Goal: Obtain resource: Obtain resource

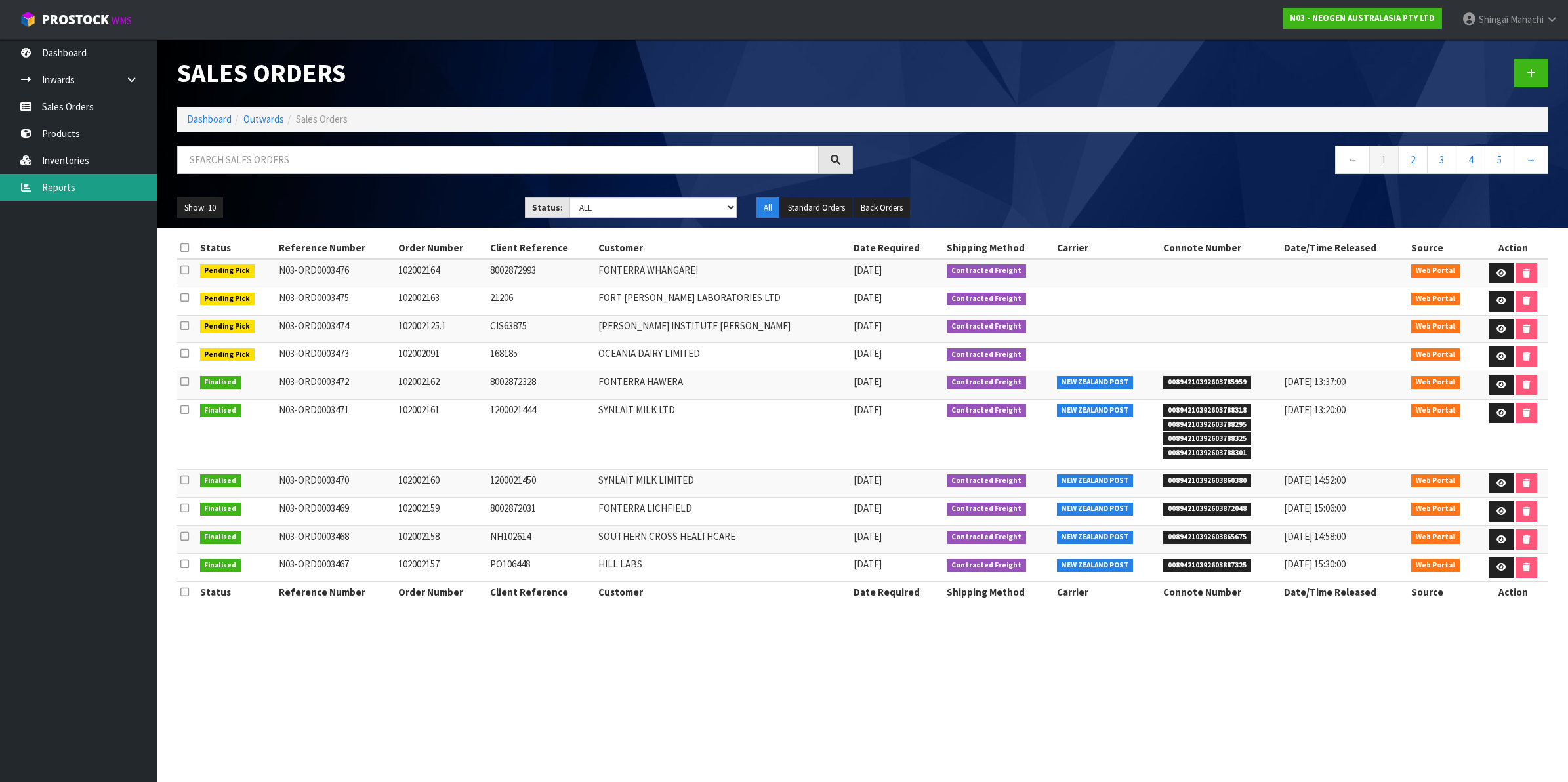
click at [82, 191] on link "Reports" at bounding box center [79, 187] width 158 height 27
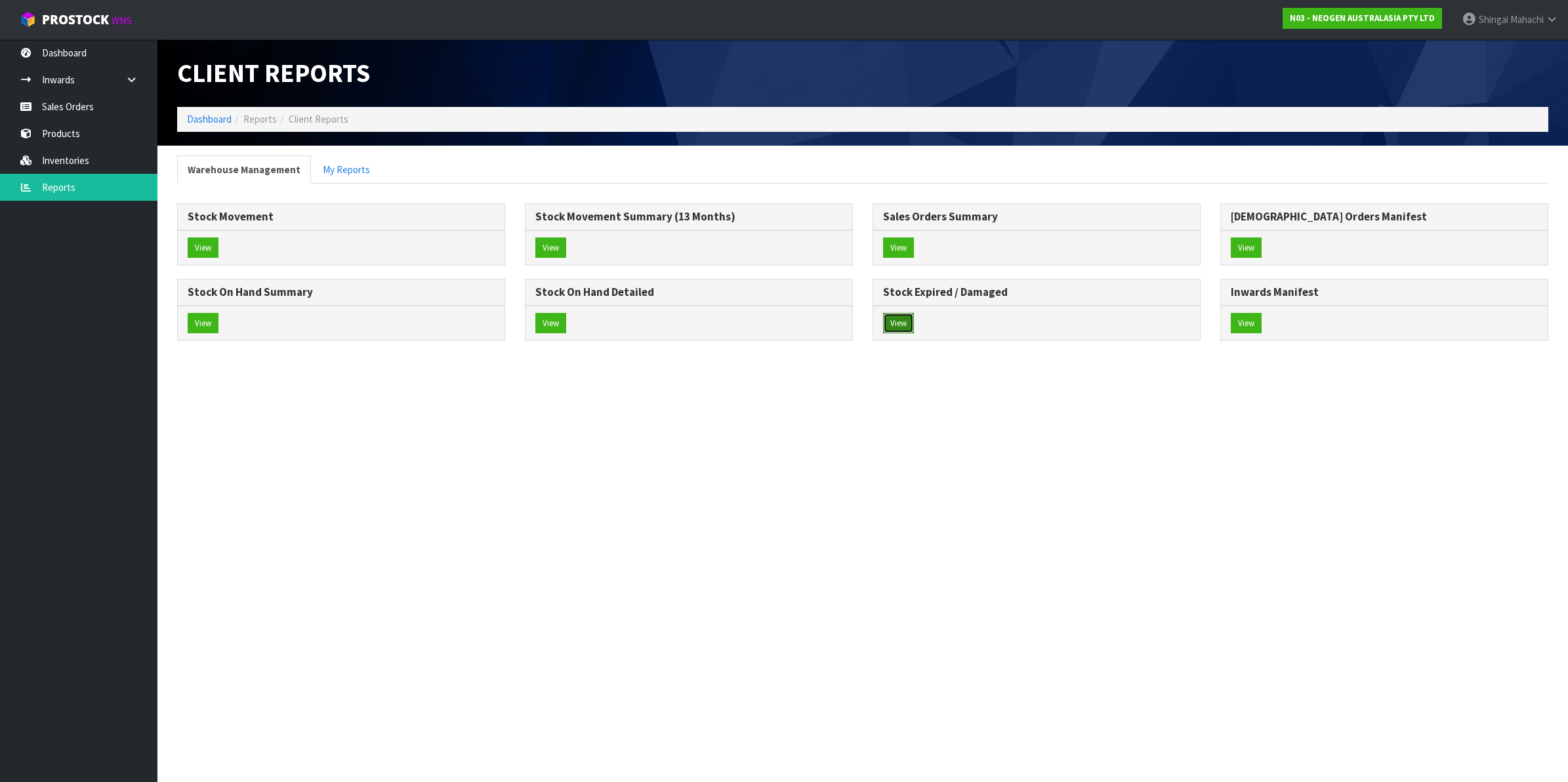
click at [896, 322] on button "View" at bounding box center [898, 324] width 31 height 21
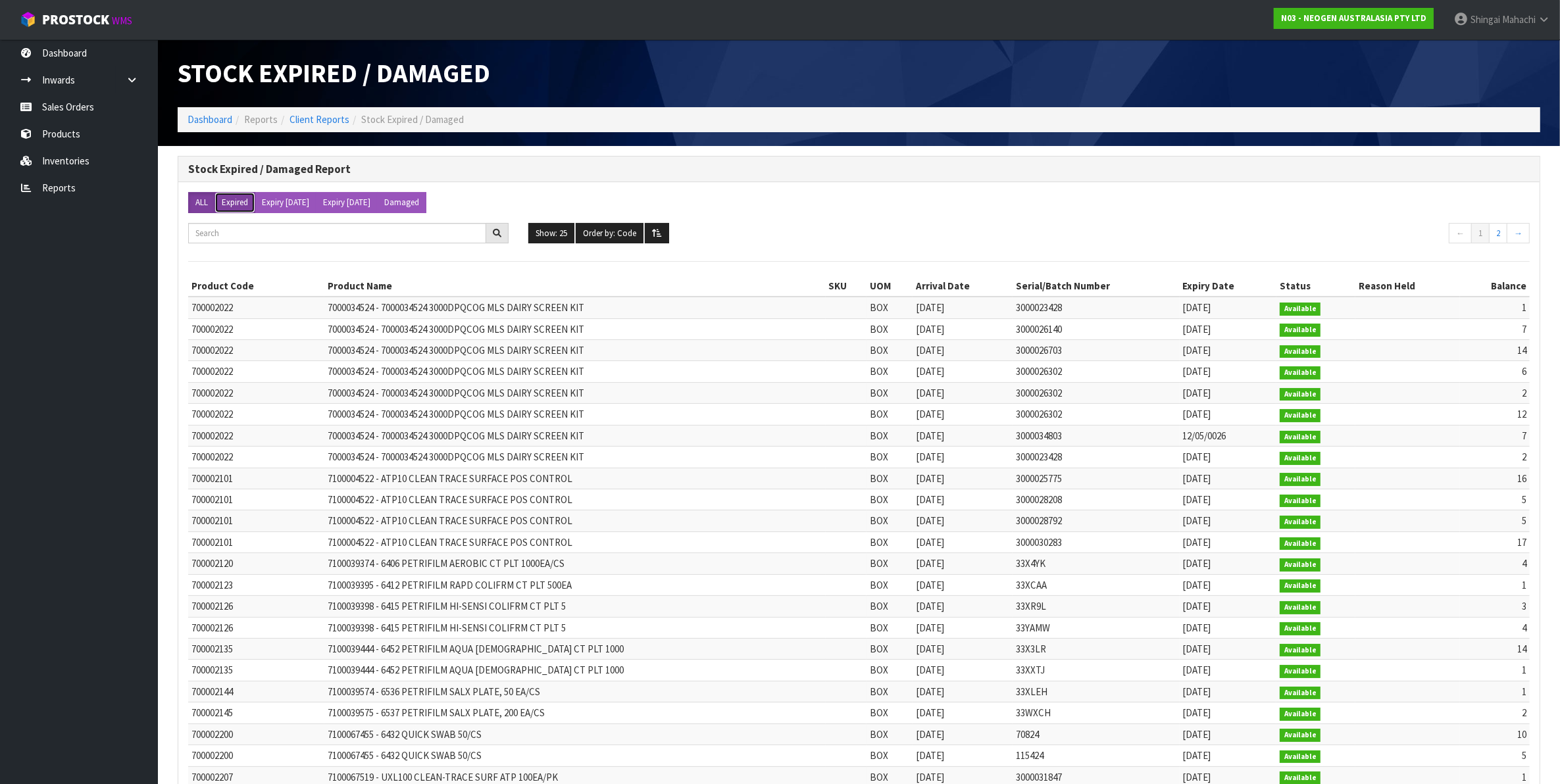
click at [236, 202] on button "Expired" at bounding box center [234, 202] width 40 height 21
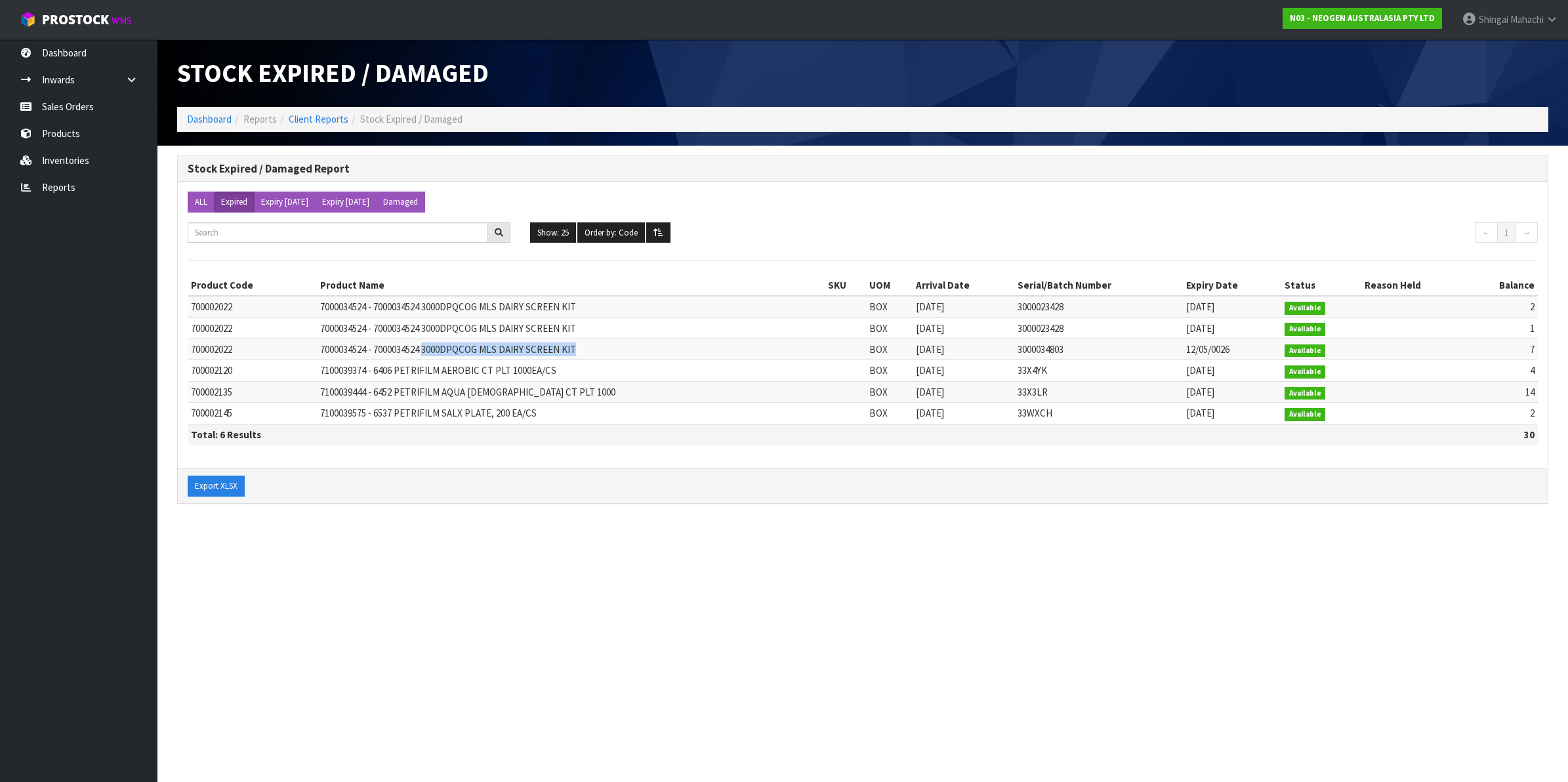
drag, startPoint x: 430, startPoint y: 354, endPoint x: 589, endPoint y: 354, distance: 159.0
click at [589, 354] on td "7000034524 - 7000034524 3000DPQCOG MLS DAIRY SCREEN KIT" at bounding box center [571, 350] width 508 height 21
copy span "3000DPQCOG MLS DAIRY SCREEN KIT"
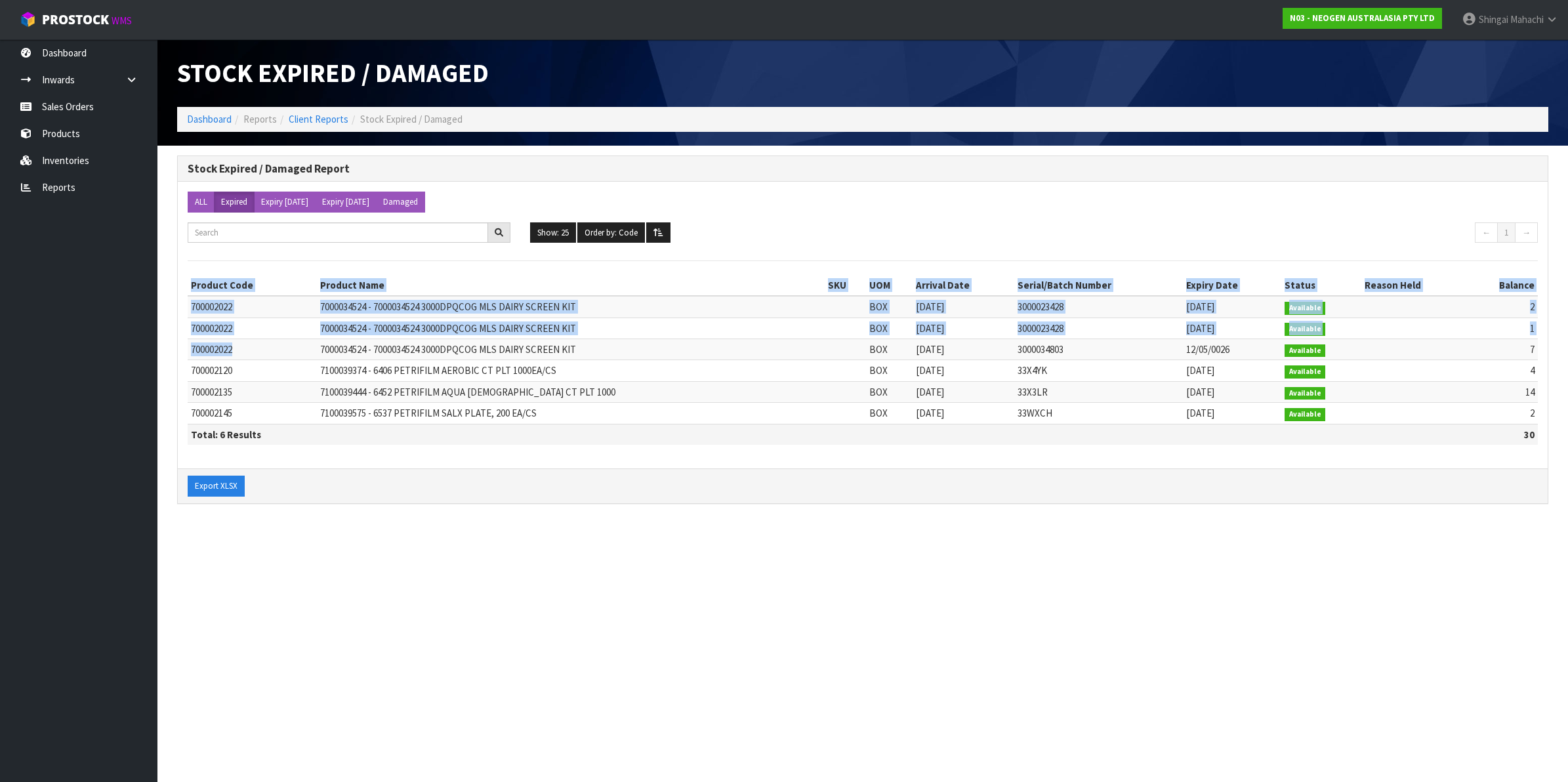
drag, startPoint x: 187, startPoint y: 349, endPoint x: 290, endPoint y: 351, distance: 103.0
click at [290, 351] on div "ALL Expired Expiry [DATE] Expiry [DATE] Damaged Show: 25 5 10 25 50 100 ALL Ord…" at bounding box center [863, 325] width 1370 height 286
drag, startPoint x: 290, startPoint y: 351, endPoint x: 269, endPoint y: 355, distance: 21.4
click at [269, 355] on td "700002022" at bounding box center [252, 350] width 129 height 21
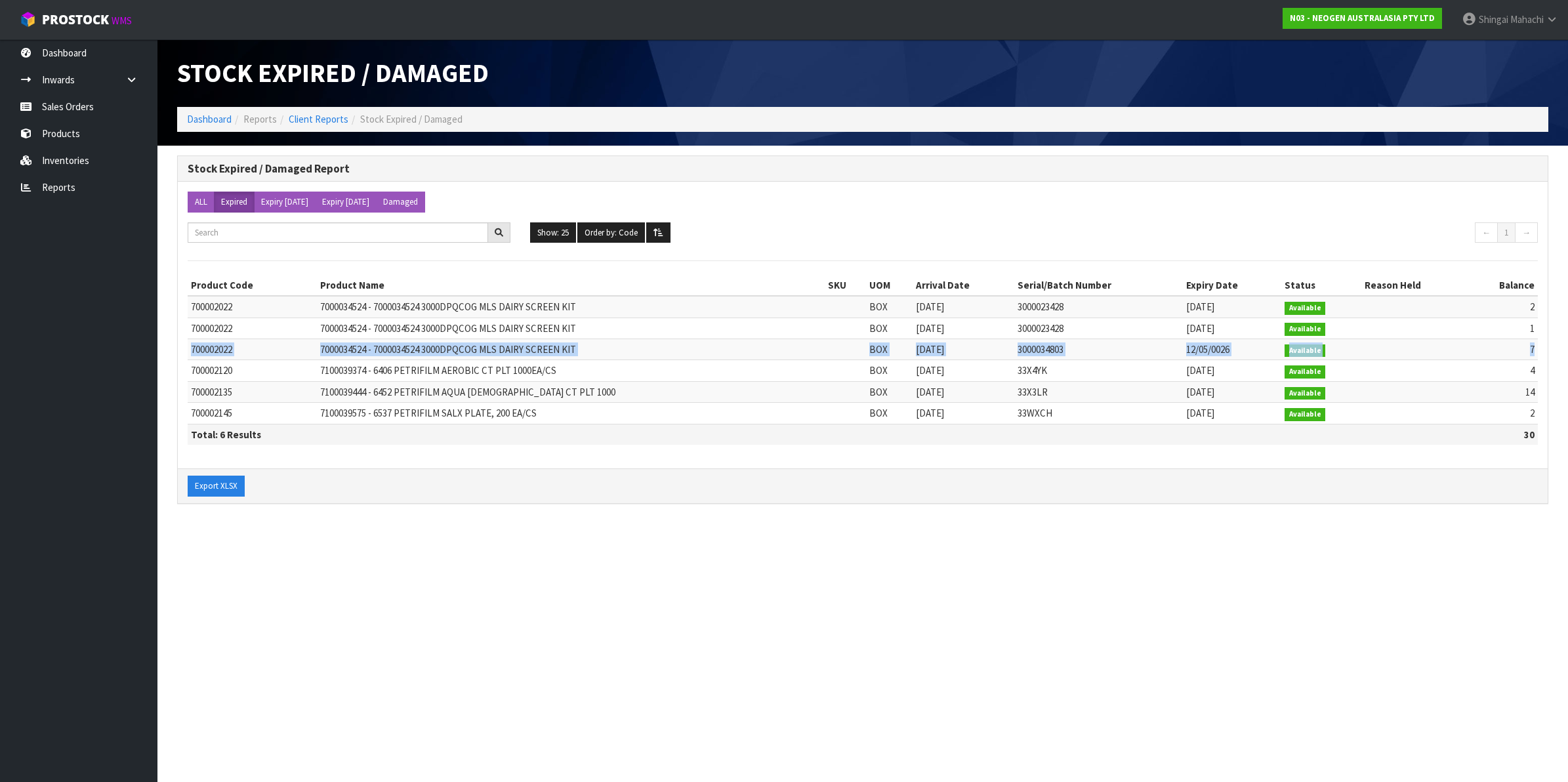
drag, startPoint x: 192, startPoint y: 351, endPoint x: 1536, endPoint y: 349, distance: 1344.0
click at [1536, 349] on tr "700002022 7000034524 - 7000034524 3000DPQCOG MLS DAIRY SCREEN KIT BOX [DATE] 30…" at bounding box center [863, 350] width 1350 height 21
copy tr "700002022 7000034524 - 7000034524 3000DPQCOG MLS DAIRY SCREEN KIT BOX [DATE] 30…"
click at [984, 476] on div "Export XLSX" at bounding box center [863, 486] width 1370 height 35
drag, startPoint x: 1047, startPoint y: 349, endPoint x: 999, endPoint y: 351, distance: 48.0
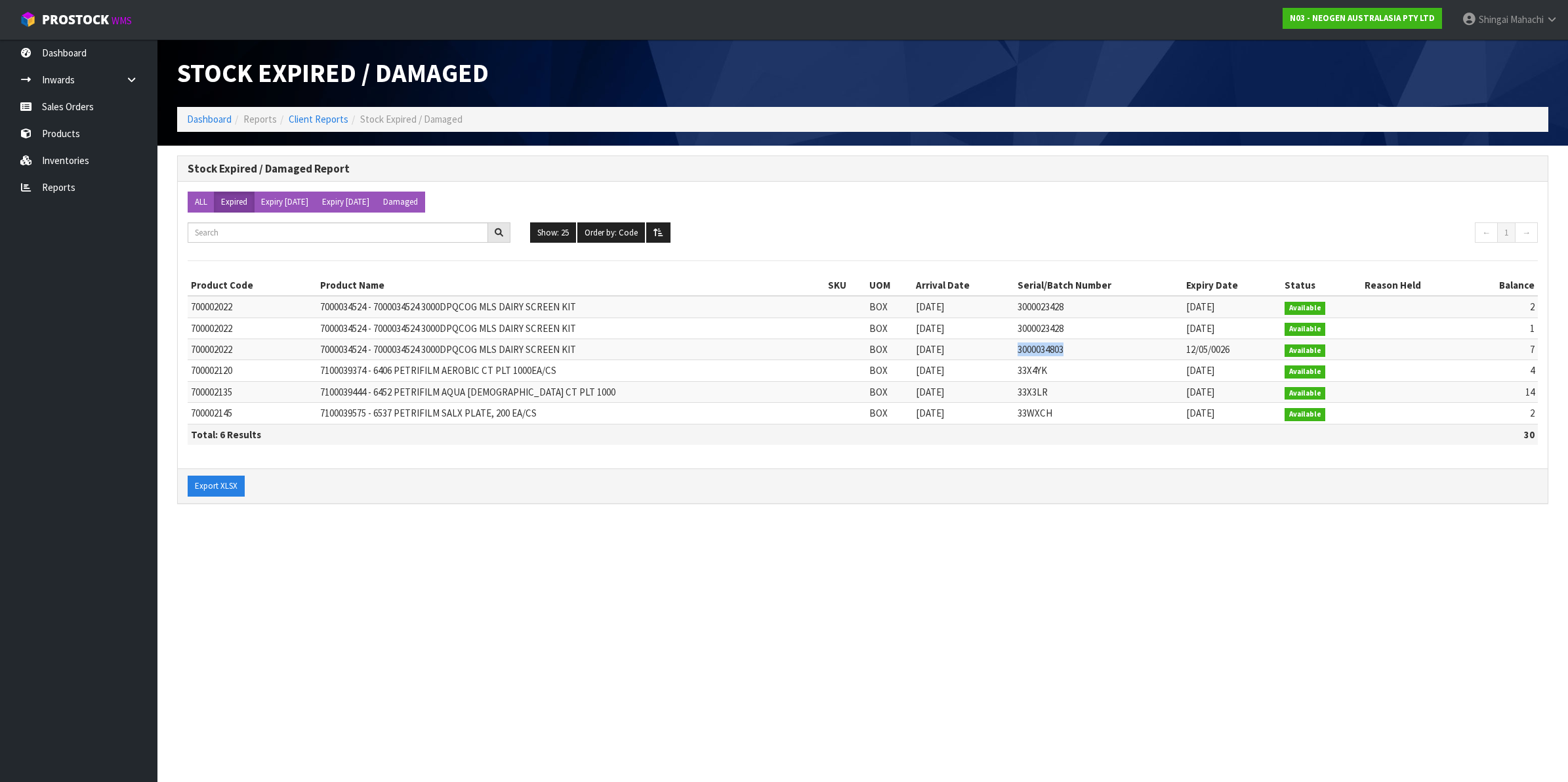
click at [1018, 351] on span "3000034803" at bounding box center [1040, 349] width 46 height 13
copy span "3000034803"
drag, startPoint x: 428, startPoint y: 349, endPoint x: 588, endPoint y: 347, distance: 160.0
click at [588, 347] on td "7000034524 - 7000034524 3000DPQCOG MLS DAIRY SCREEN KIT" at bounding box center [571, 350] width 508 height 21
copy span "3000DPQCOG MLS DAIRY SCREEN KIT"
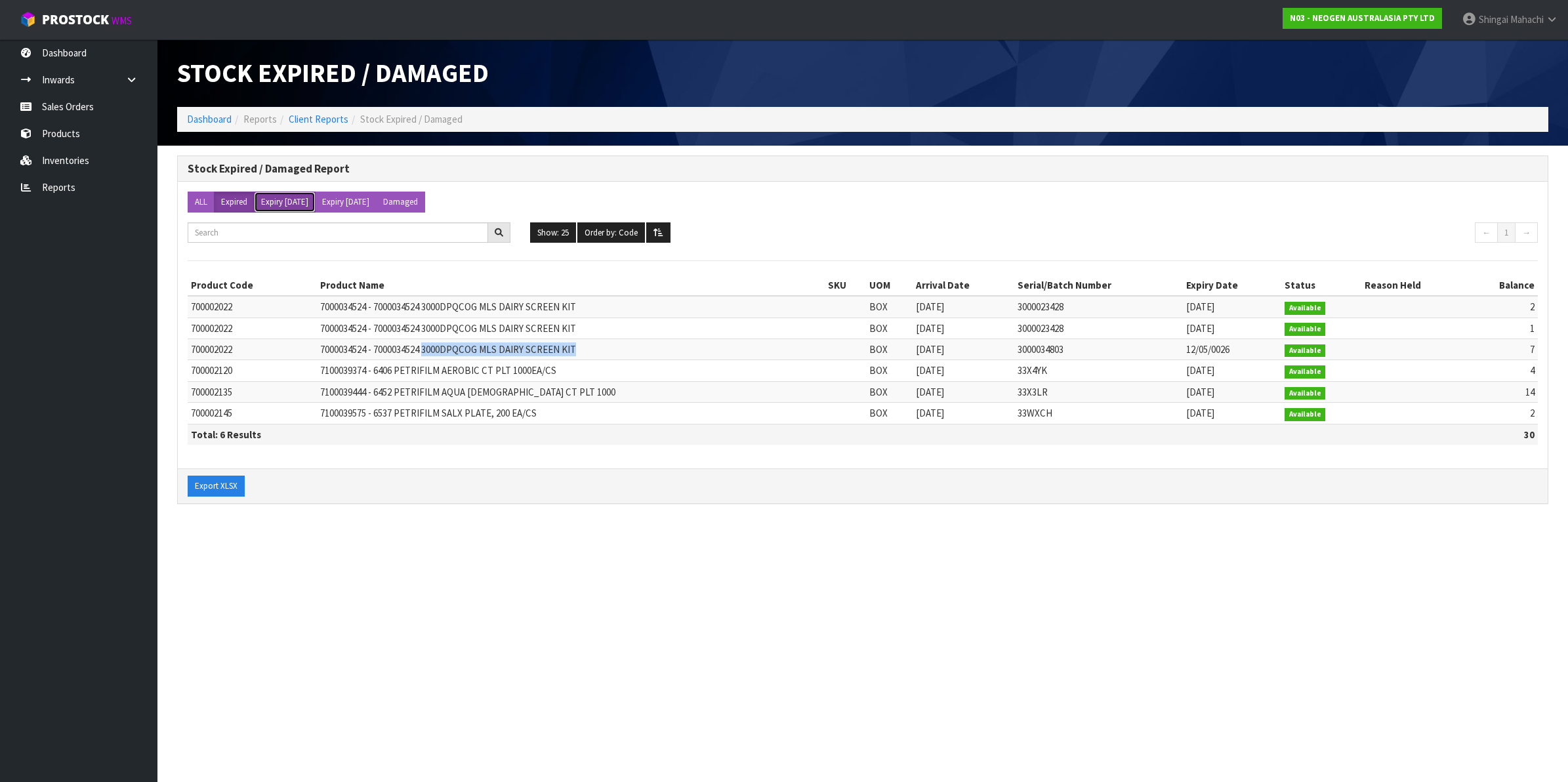
click at [287, 198] on button "Expiry [DATE]" at bounding box center [285, 202] width 62 height 21
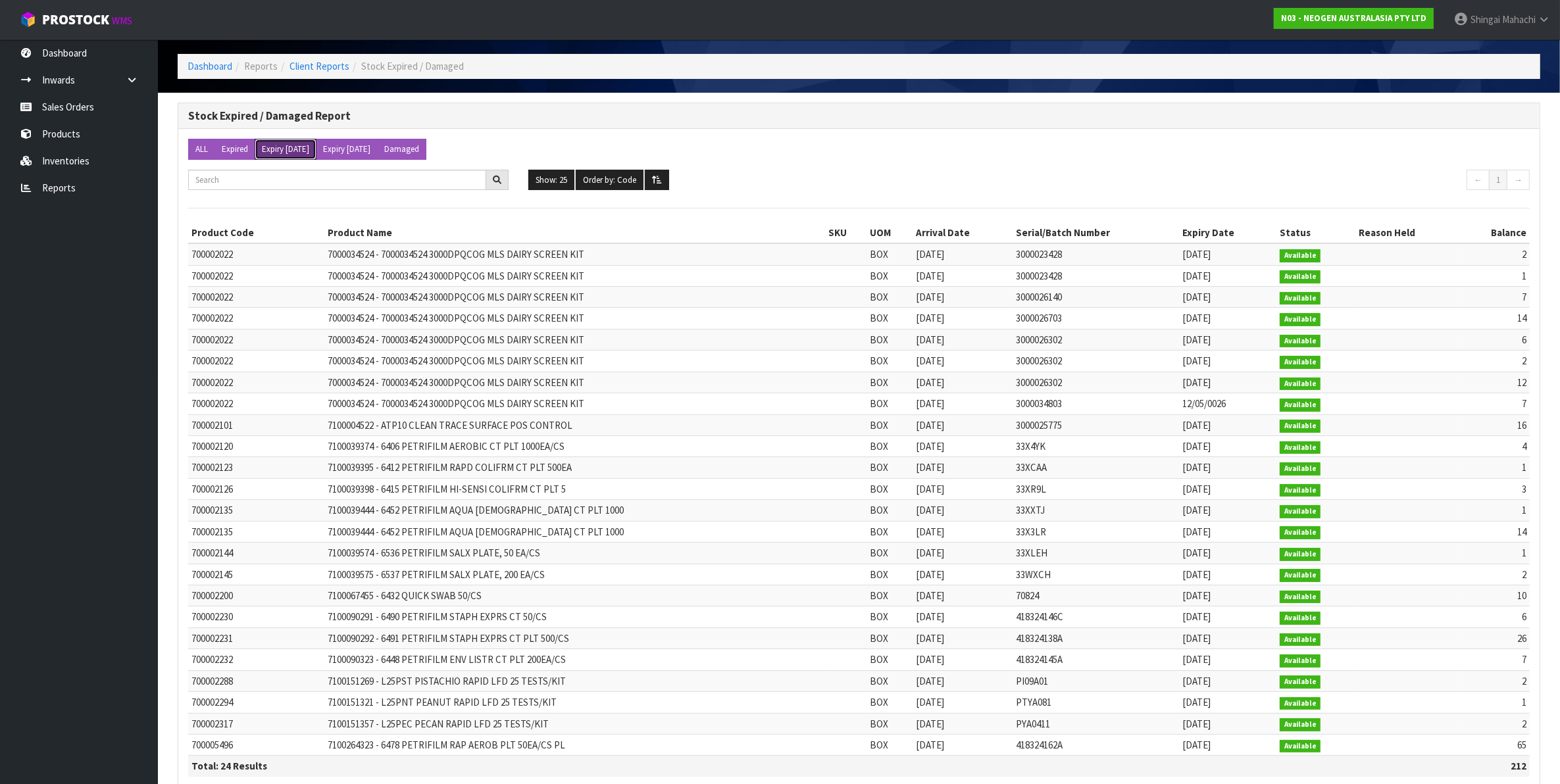
scroll to position [133, 0]
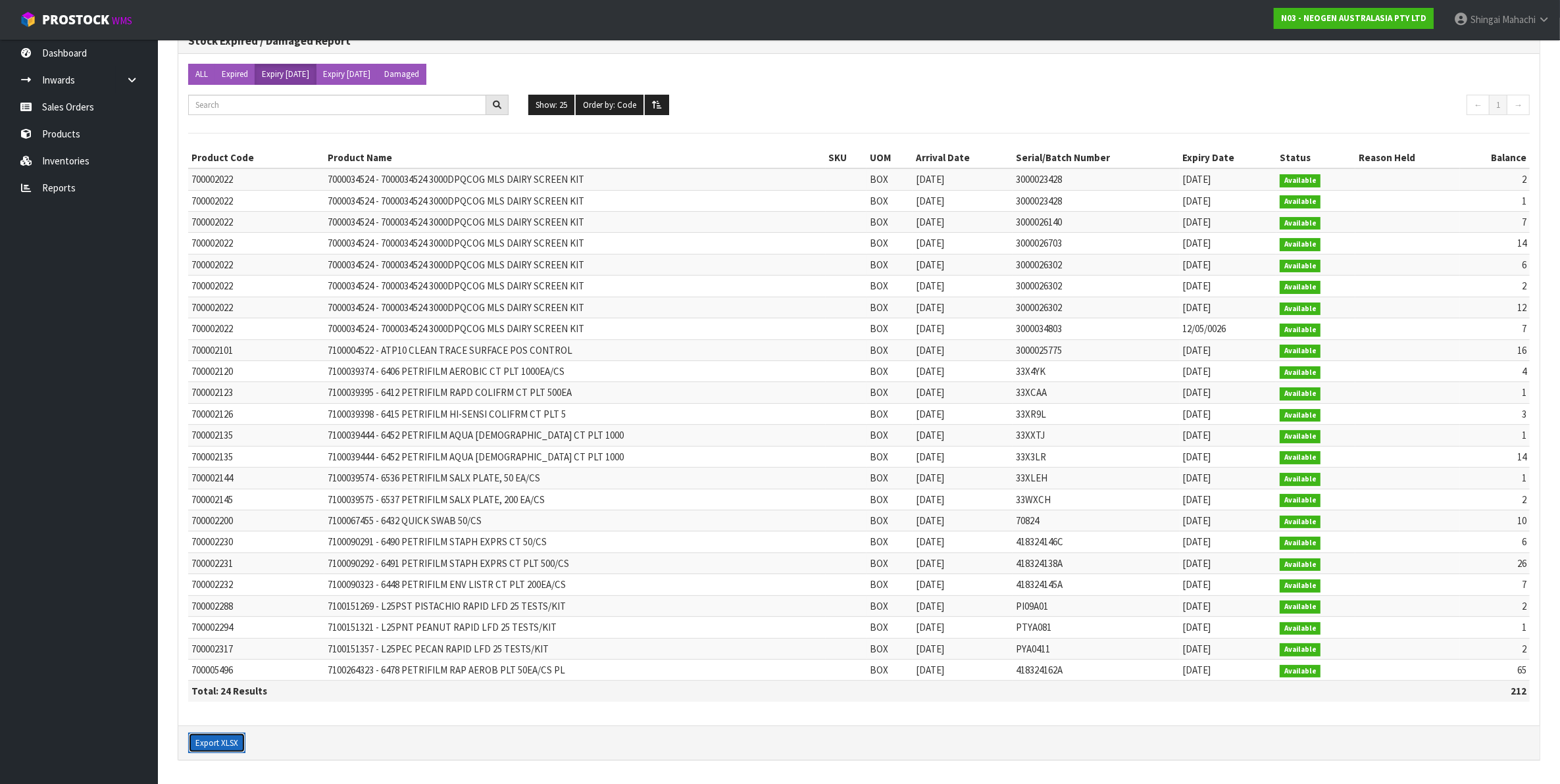
click at [224, 746] on button "Export XLSX" at bounding box center [217, 743] width 57 height 21
click at [1054, 109] on ul "Show: 25 5 10 25 50 100 ALL Order by: Code Code Balance" at bounding box center [859, 105] width 661 height 21
click at [70, 113] on link "Sales Orders" at bounding box center [79, 107] width 158 height 27
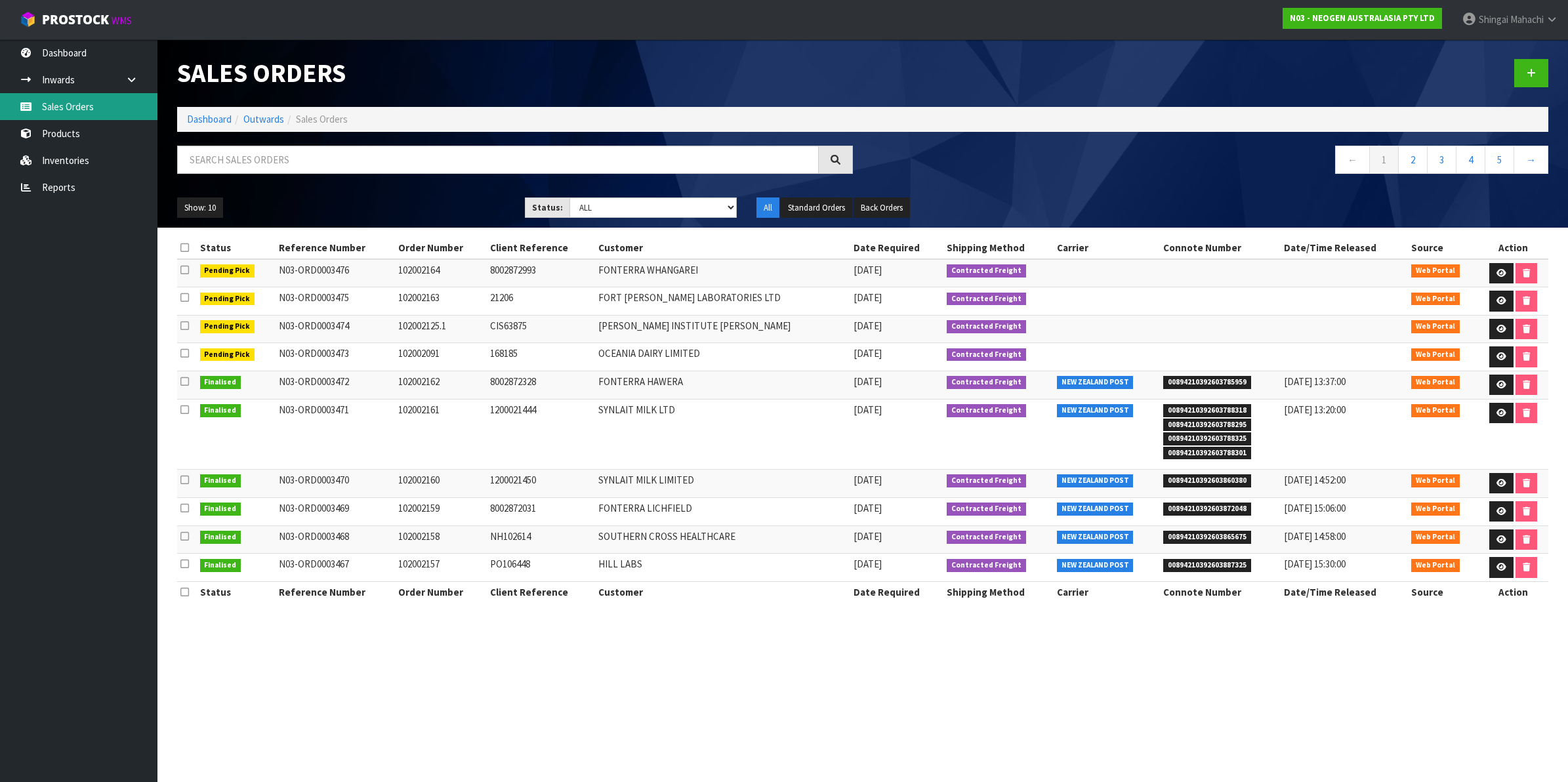
click at [67, 103] on link "Sales Orders" at bounding box center [79, 107] width 158 height 27
click at [1551, 21] on icon at bounding box center [1552, 19] width 13 height 10
click at [1508, 46] on link "Logout" at bounding box center [1516, 52] width 104 height 18
